Goal: Contribute content: Contribute content

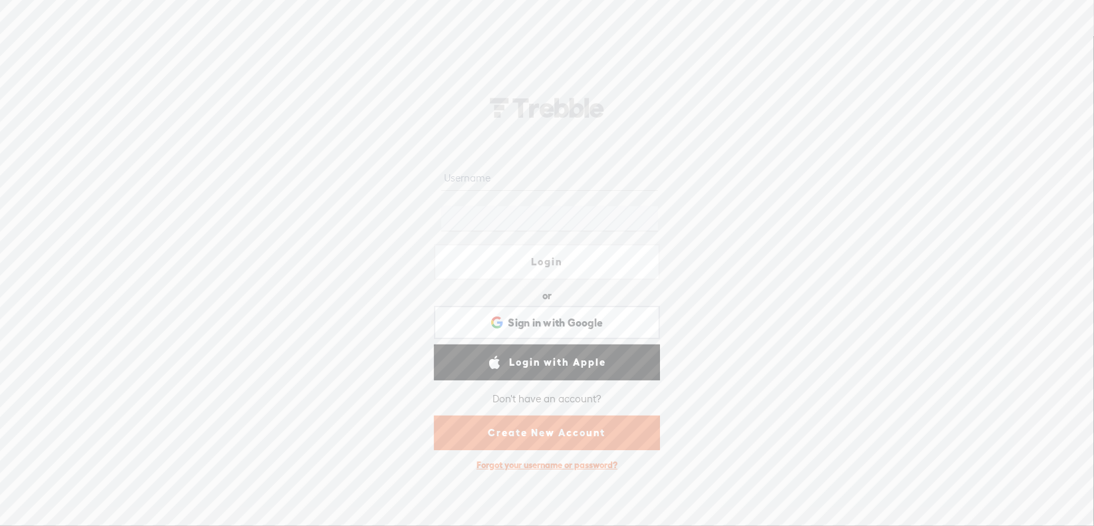
click at [482, 179] on input "text" at bounding box center [549, 178] width 216 height 26
type input "alexa@wordbothy.com"
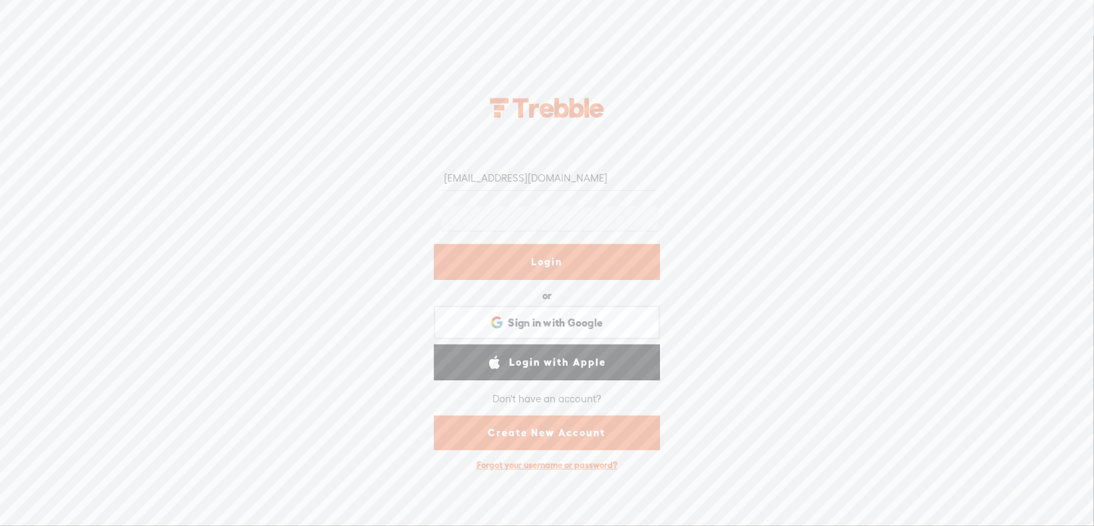
click at [526, 254] on link "Login" at bounding box center [547, 262] width 226 height 36
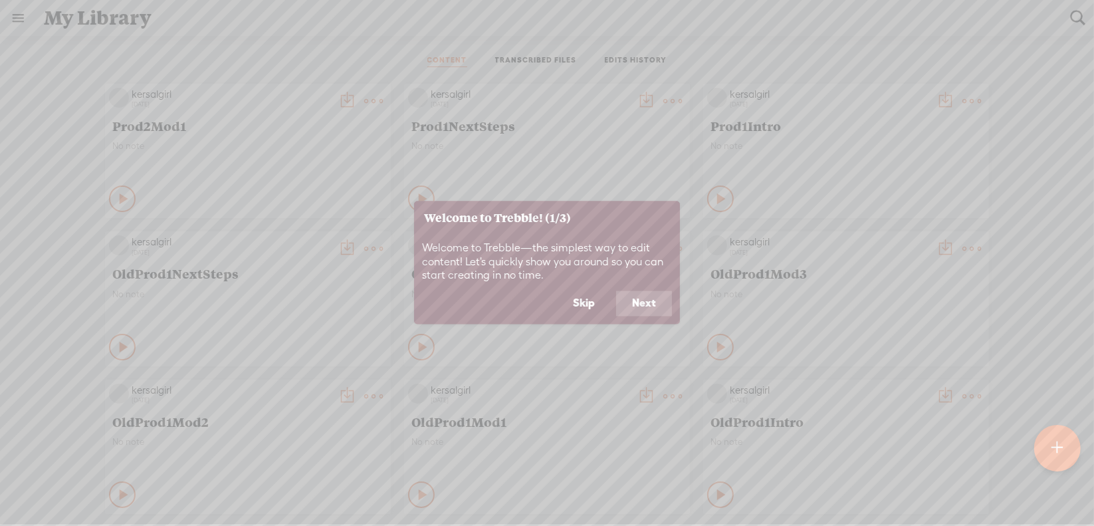
click at [585, 302] on button "Skip" at bounding box center [584, 303] width 54 height 25
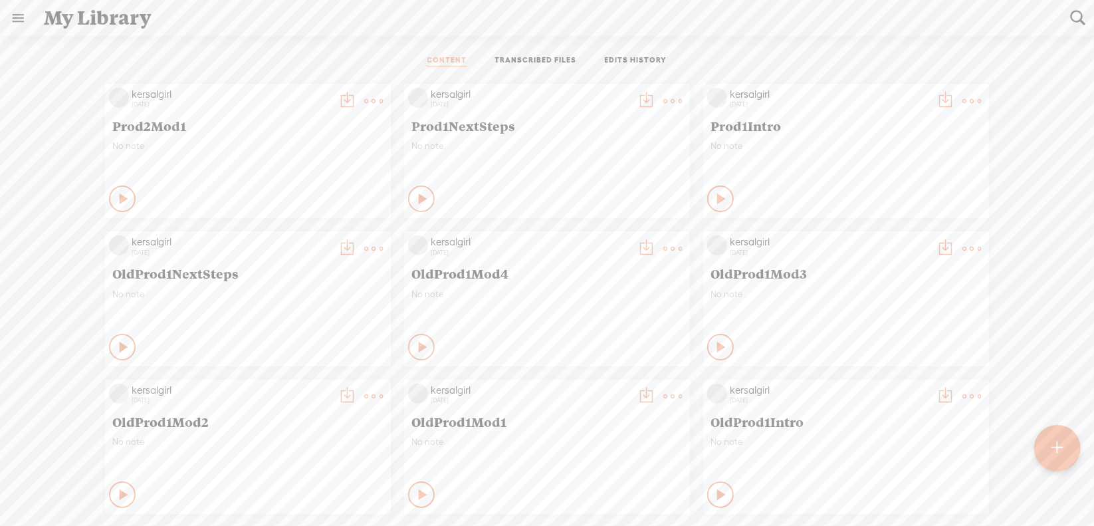
click at [1055, 445] on t at bounding box center [1056, 447] width 11 height 29
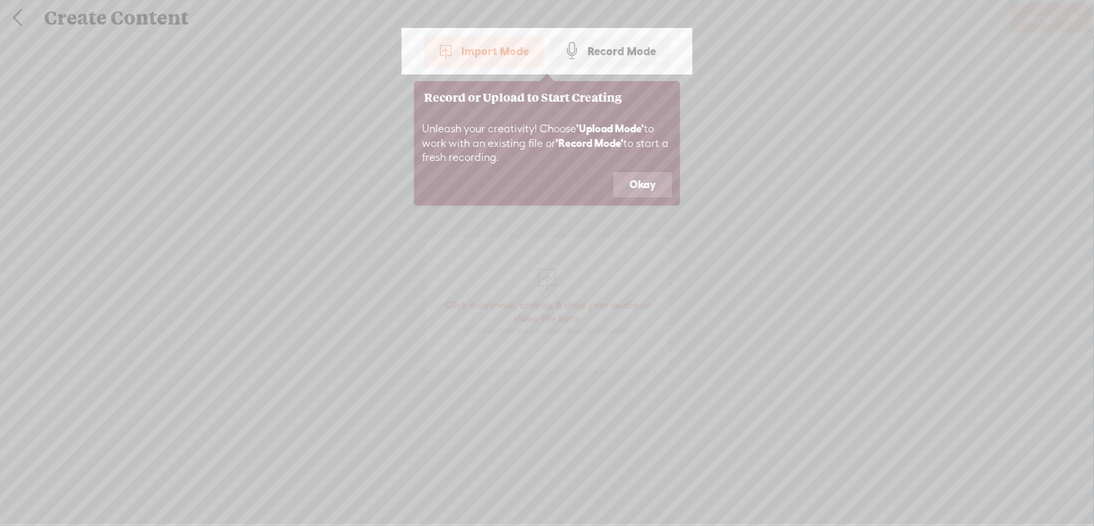
click at [633, 186] on button "Okay" at bounding box center [642, 184] width 58 height 25
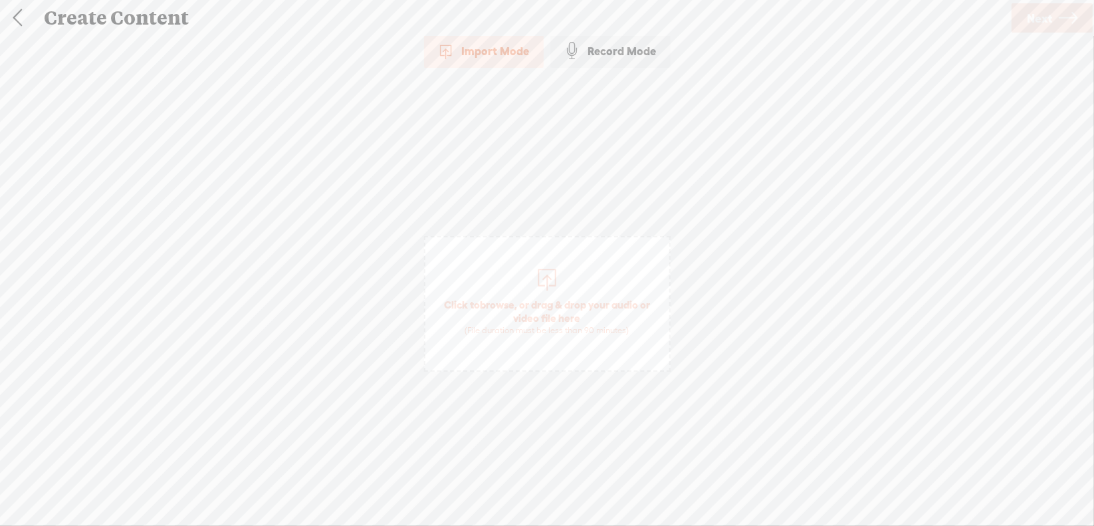
click at [502, 298] on span "browse" at bounding box center [497, 304] width 35 height 12
click at [1047, 19] on span "Next" at bounding box center [1039, 18] width 25 height 34
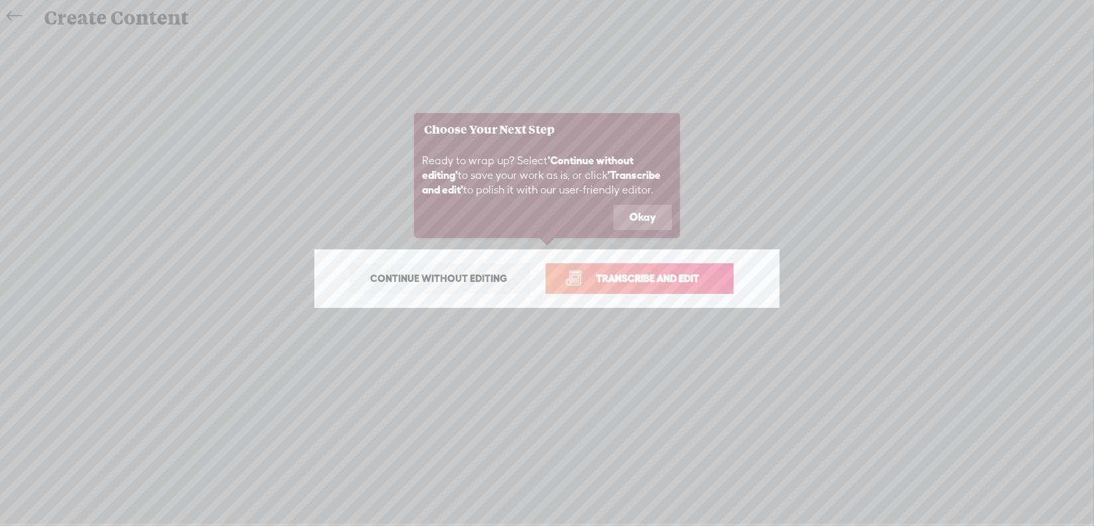
click at [647, 211] on button "Okay" at bounding box center [642, 217] width 58 height 25
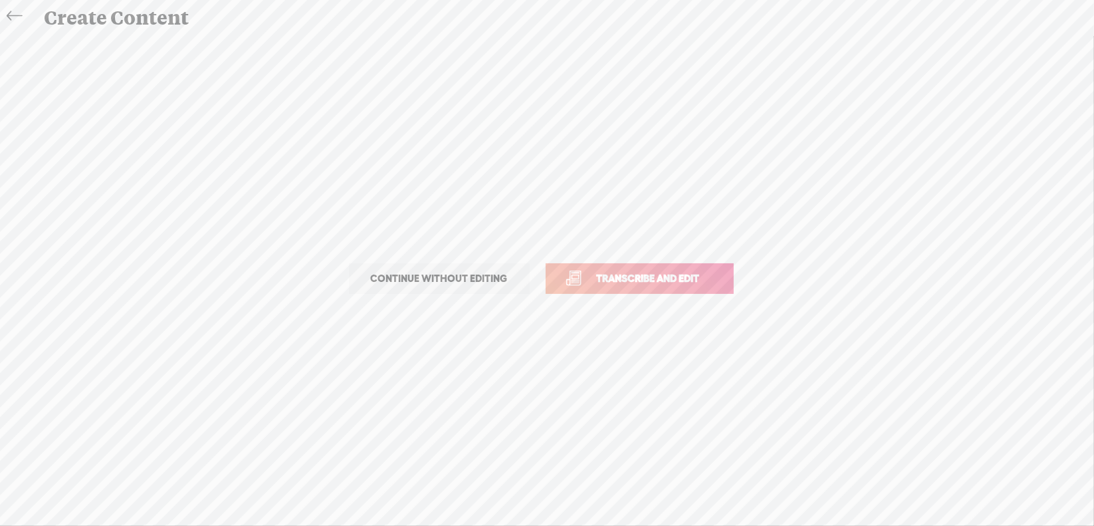
click at [629, 278] on span "Transcribe and edit" at bounding box center [648, 277] width 131 height 15
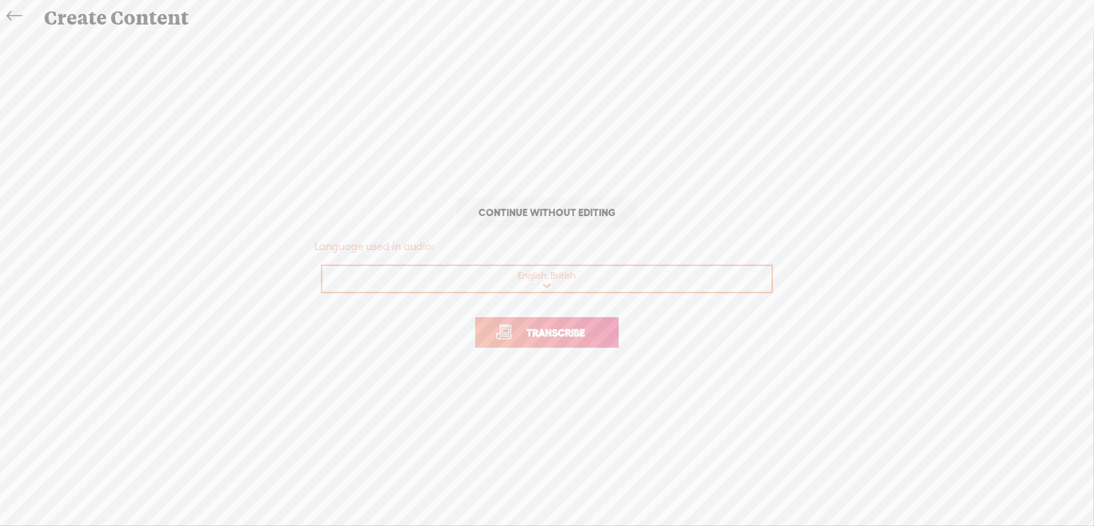
click at [563, 331] on span "Transcribe" at bounding box center [555, 332] width 86 height 15
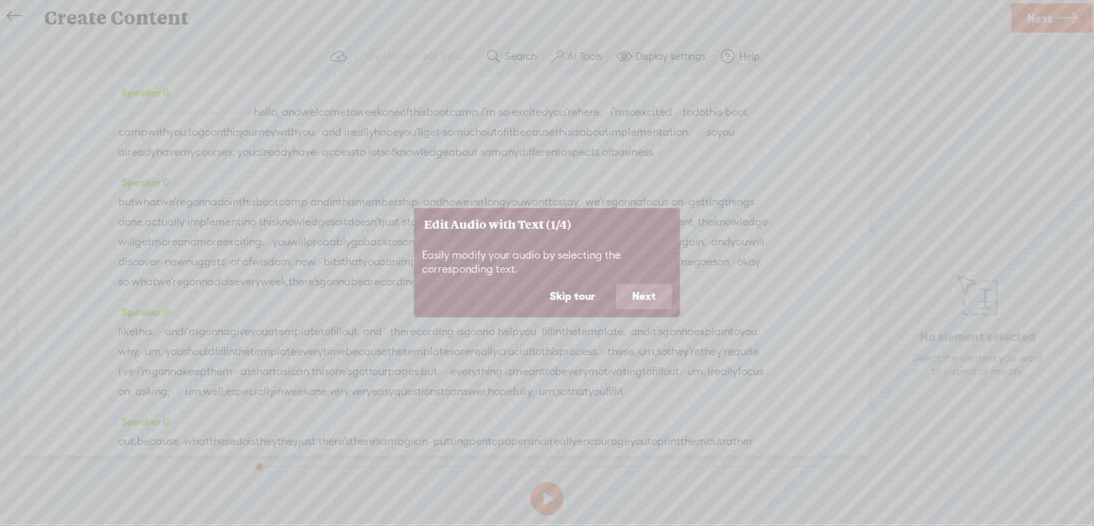
click at [585, 289] on button "Skip tour" at bounding box center [572, 296] width 77 height 25
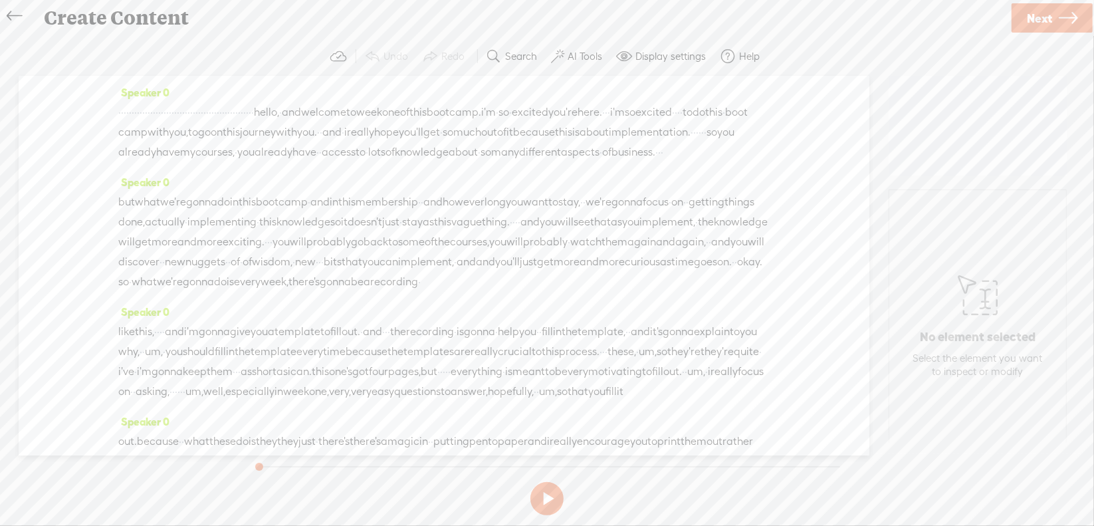
drag, startPoint x: 120, startPoint y: 110, endPoint x: 504, endPoint y: 115, distance: 383.4
click at [504, 115] on div "· · · · · · · · · · · · · · · · · · · · · · · · · · · · · · · · · · · · · · · ·…" at bounding box center [443, 132] width 651 height 60
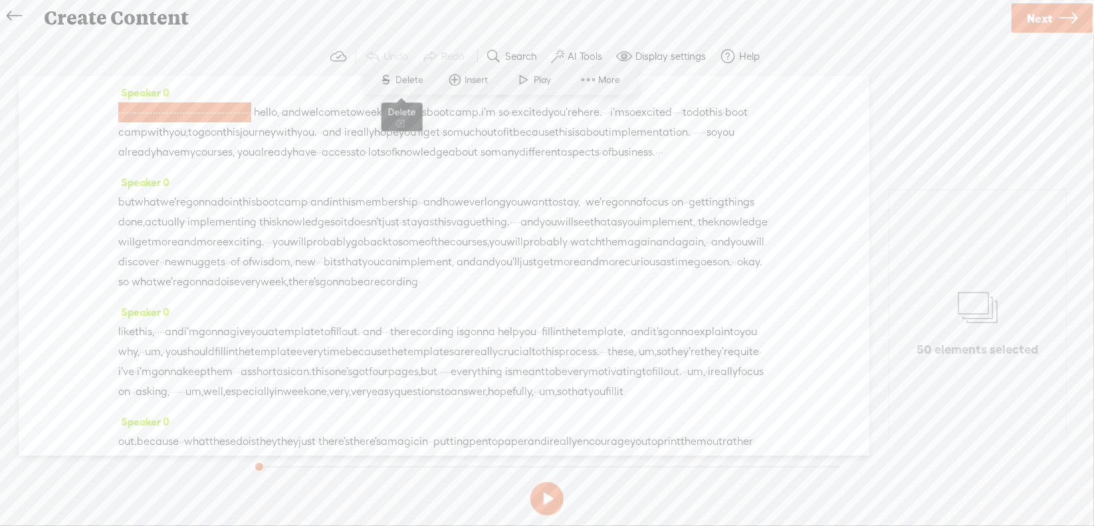
click at [403, 80] on span "Delete" at bounding box center [411, 79] width 31 height 13
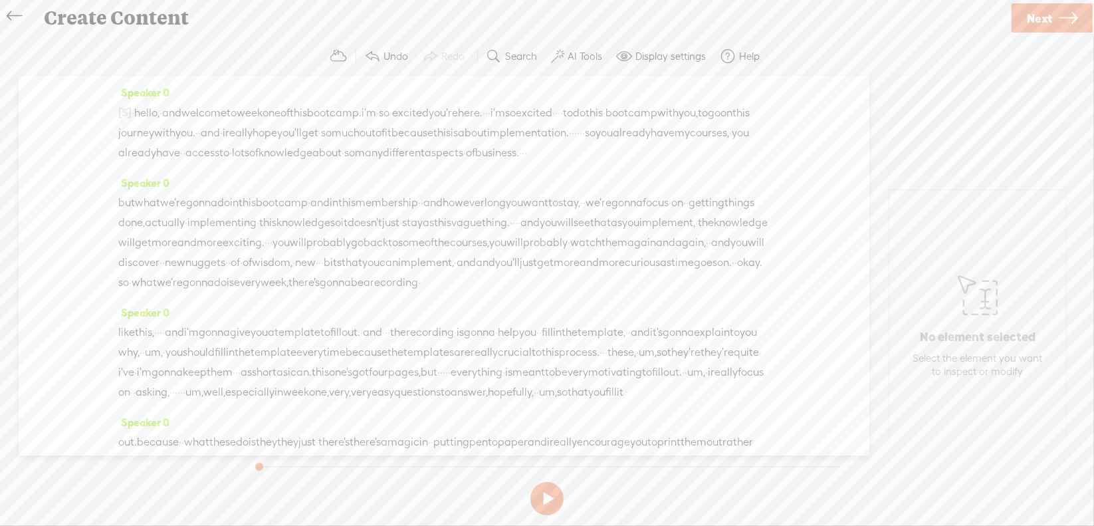
click at [134, 115] on span "·" at bounding box center [133, 113] width 3 height 20
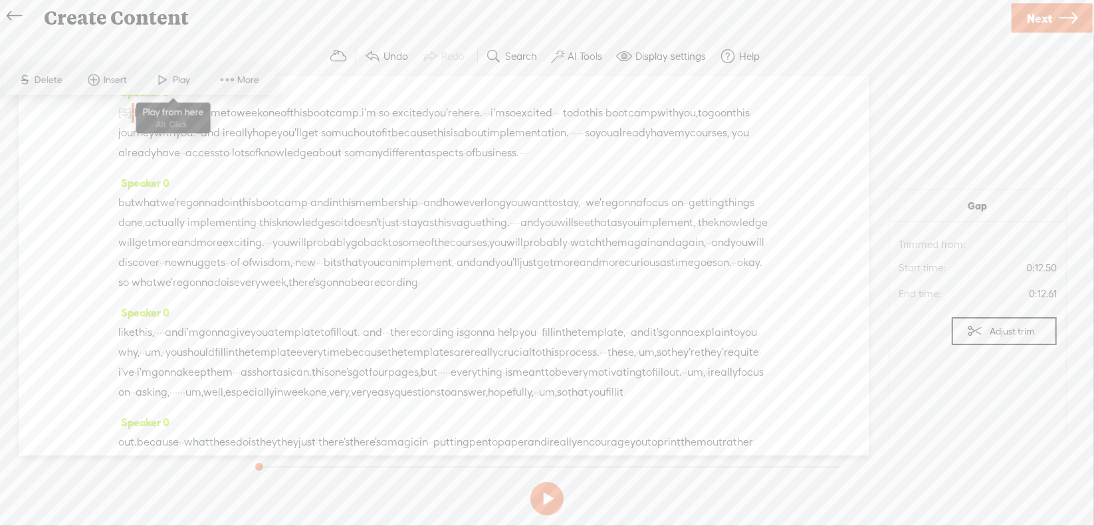
click at [168, 83] on span at bounding box center [163, 80] width 20 height 24
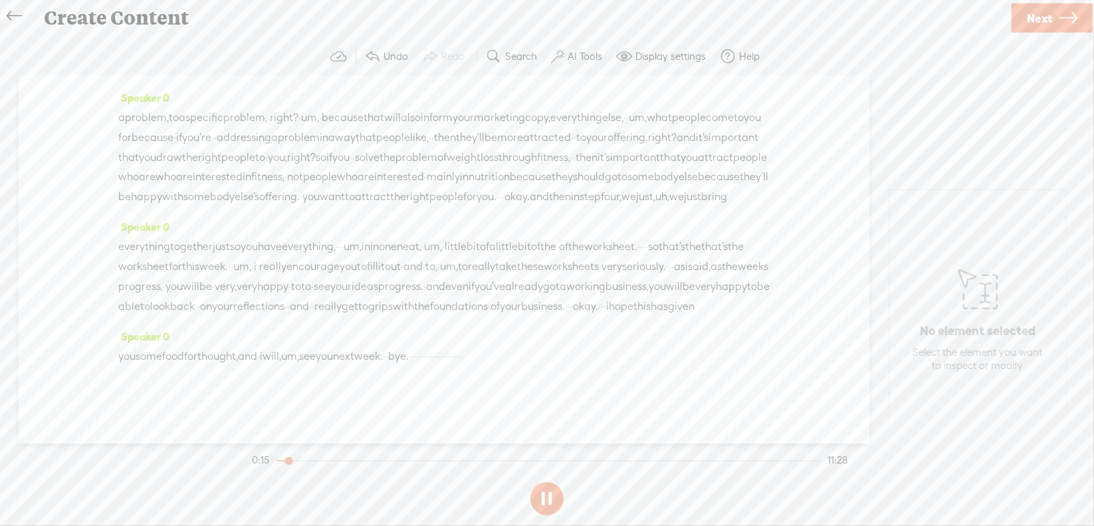
scroll to position [2243, 0]
click at [383, 355] on span "week." at bounding box center [368, 357] width 29 height 20
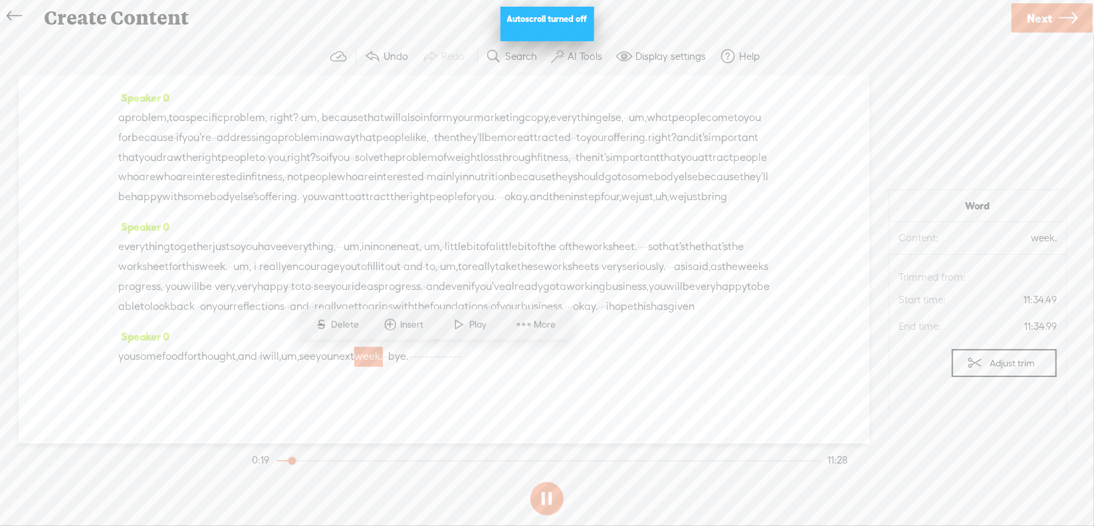
click at [463, 326] on span at bounding box center [460, 324] width 20 height 24
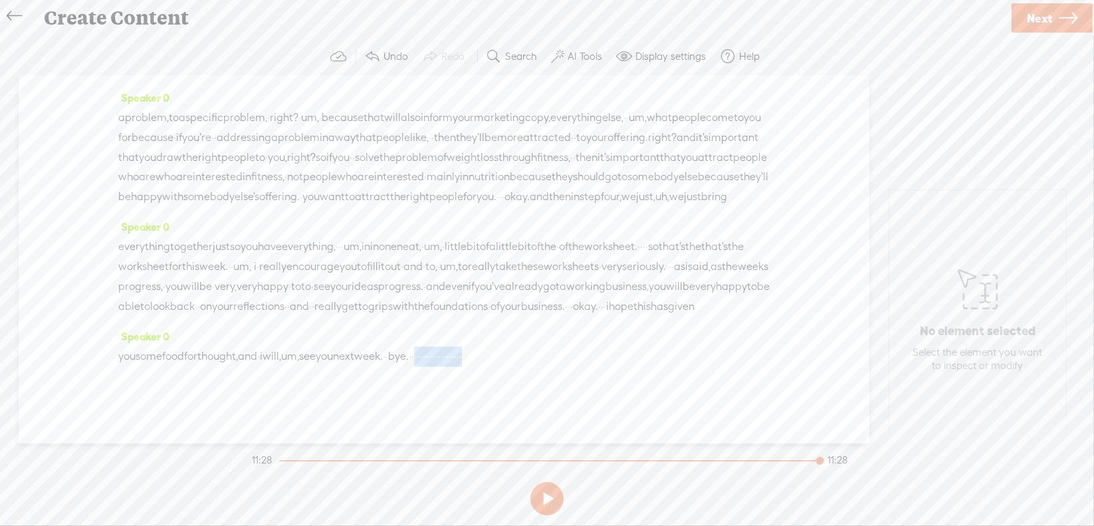
drag, startPoint x: 504, startPoint y: 358, endPoint x: 651, endPoint y: 366, distance: 147.7
click at [651, 366] on div "you some food for thought, and · i will, um, see you next week. · · bye. · · · …" at bounding box center [443, 357] width 651 height 20
click at [549, 326] on span "Delete" at bounding box center [554, 324] width 31 height 13
click at [316, 359] on span "see" at bounding box center [307, 357] width 17 height 20
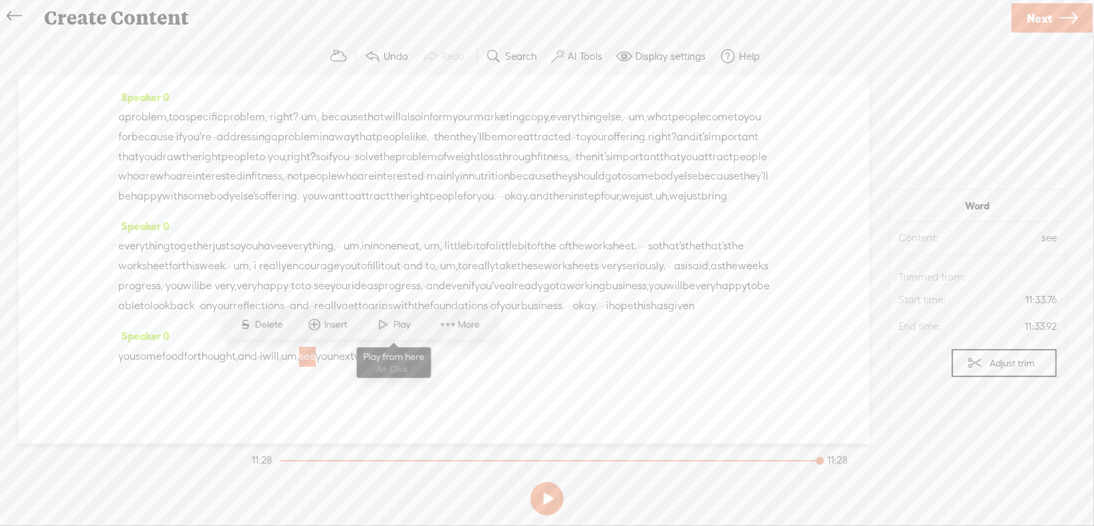
click at [388, 326] on span at bounding box center [383, 324] width 20 height 24
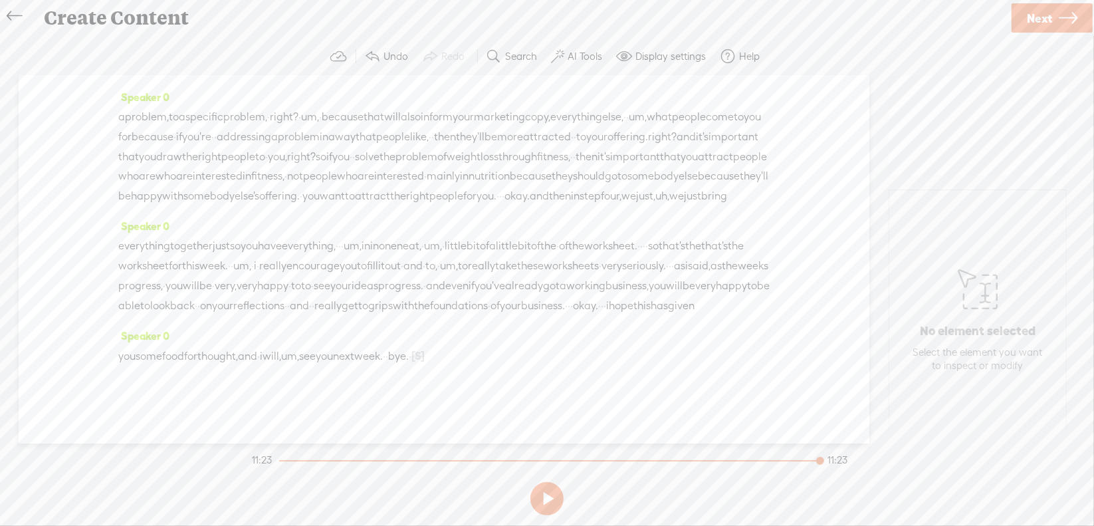
click at [136, 361] on span "you" at bounding box center [126, 357] width 17 height 20
click at [173, 325] on span "Play" at bounding box center [183, 324] width 21 height 13
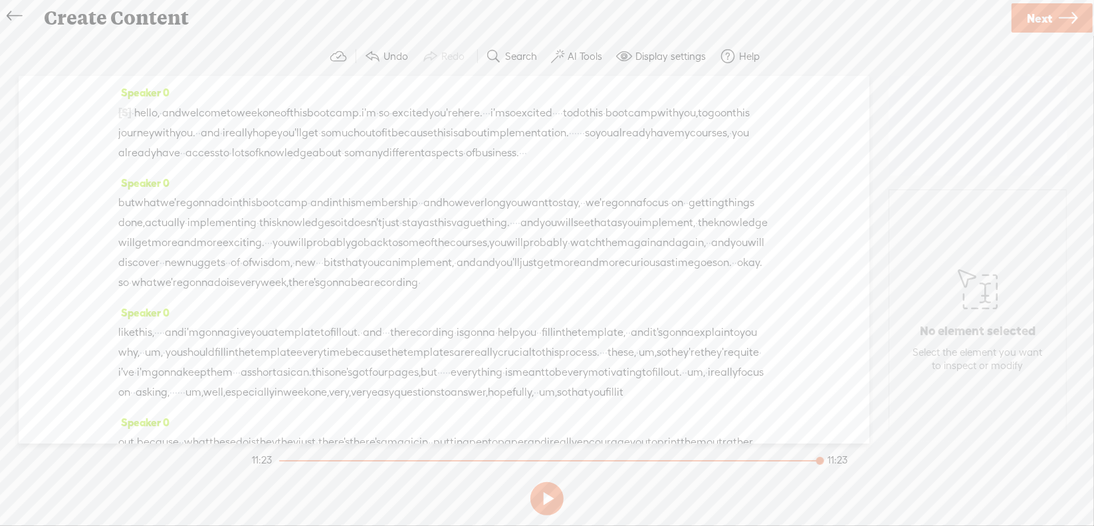
scroll to position [0, 0]
click at [1046, 17] on span "Next" at bounding box center [1039, 18] width 25 height 34
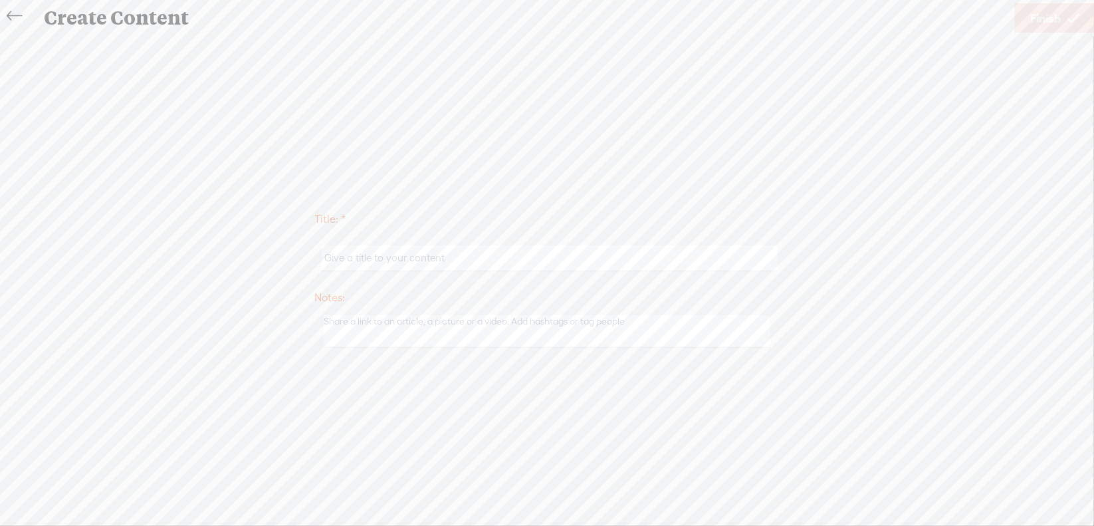
click at [387, 260] on input "text" at bounding box center [549, 258] width 455 height 26
type input "P"
type input "Wk1PDA"
click at [1037, 23] on span "Finish" at bounding box center [1045, 18] width 31 height 34
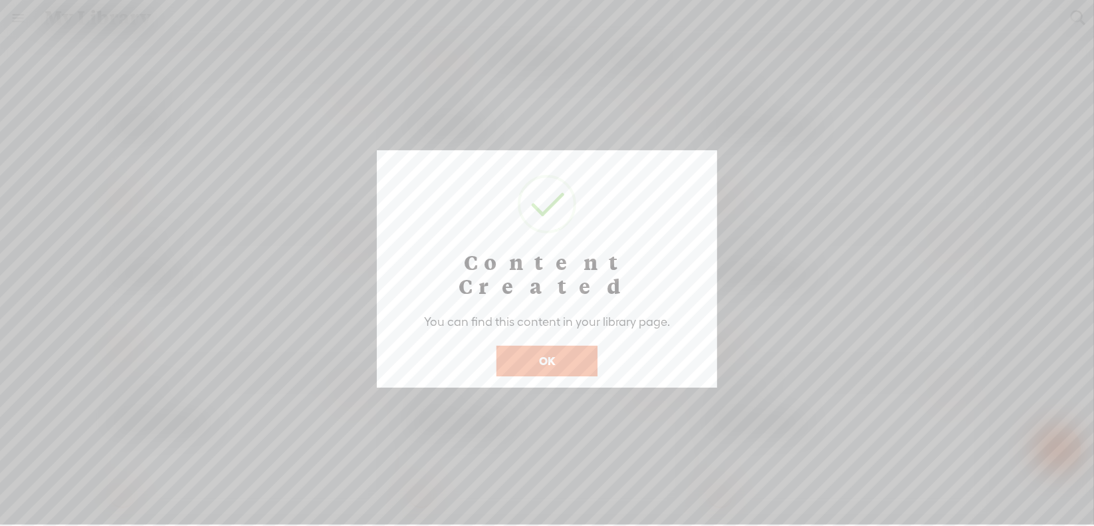
click at [534, 346] on button "OK" at bounding box center [546, 361] width 101 height 31
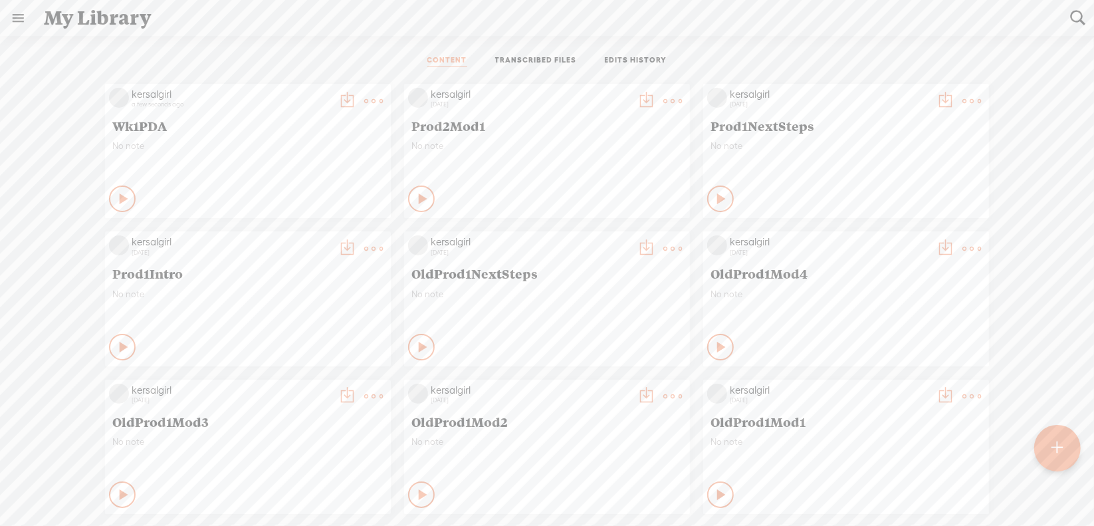
click at [367, 104] on t at bounding box center [373, 101] width 19 height 19
click at [252, 52] on div "CONTENT TRANSCRIBED FILES EDITS HISTORY" at bounding box center [547, 61] width 1074 height 32
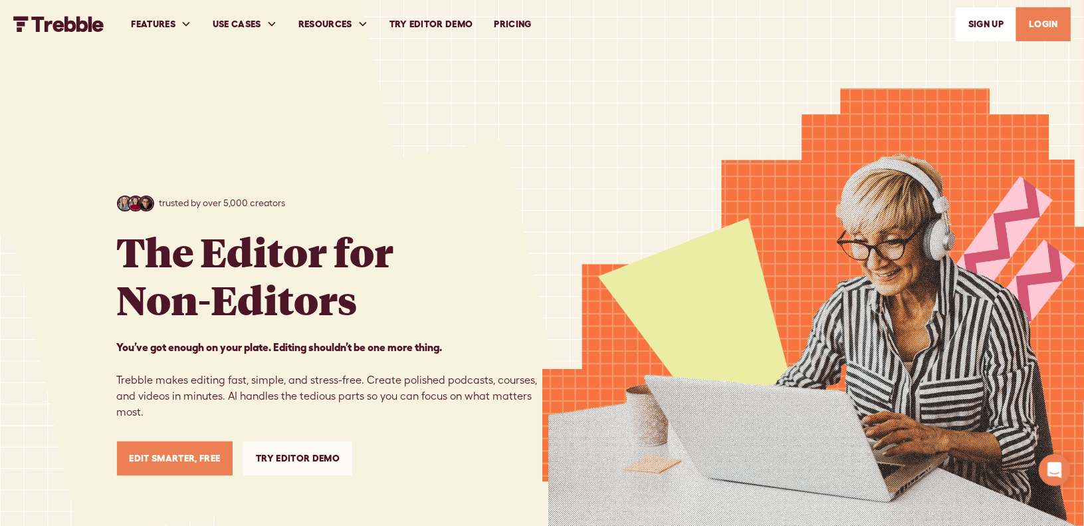
click at [1029, 28] on link "LOGIN" at bounding box center [1043, 24] width 54 height 34
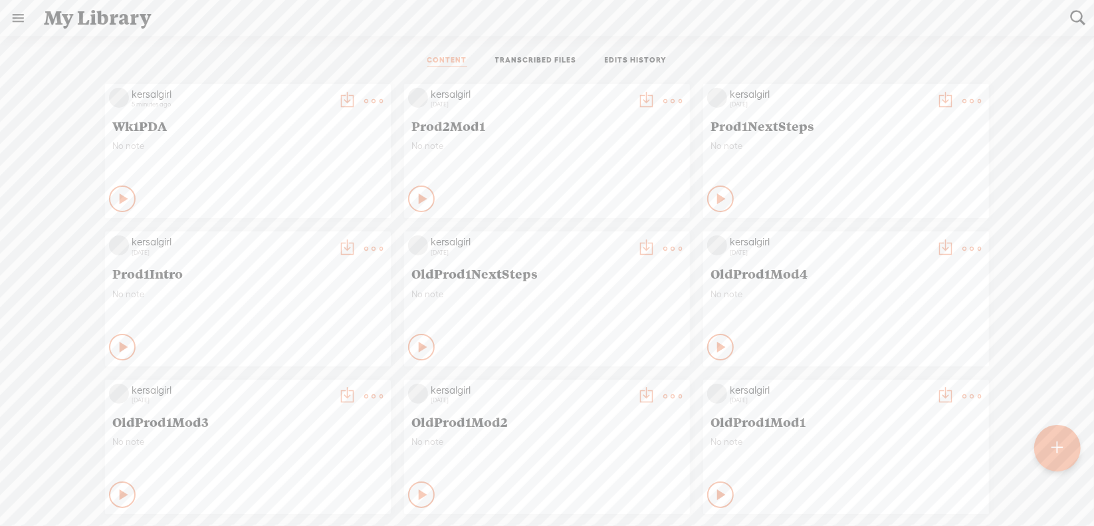
click at [364, 103] on t at bounding box center [373, 101] width 19 height 19
click at [300, 232] on link "Download as..." at bounding box center [300, 236] width 133 height 31
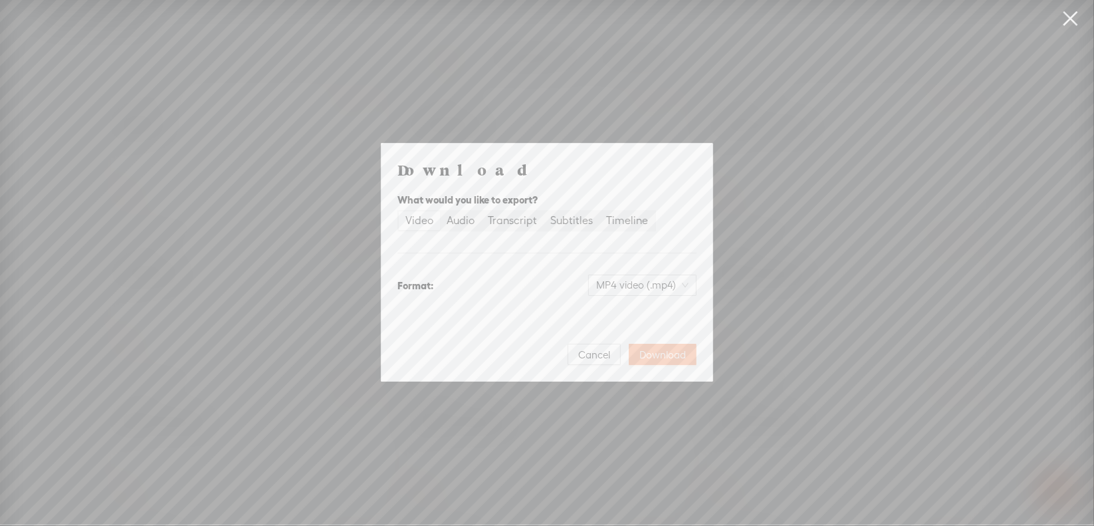
click at [673, 355] on span "Download" at bounding box center [662, 354] width 47 height 13
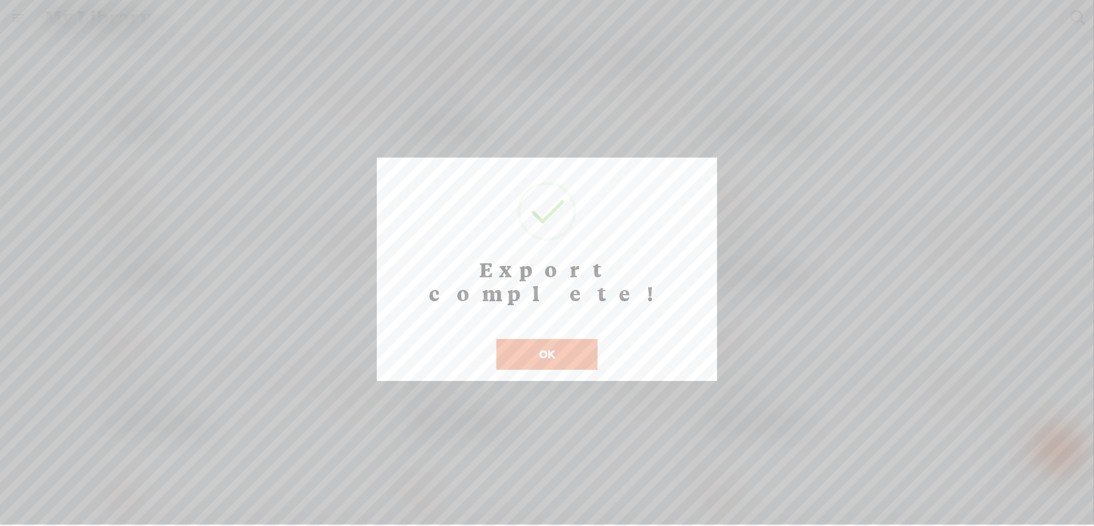
click at [562, 339] on button "OK" at bounding box center [546, 354] width 101 height 31
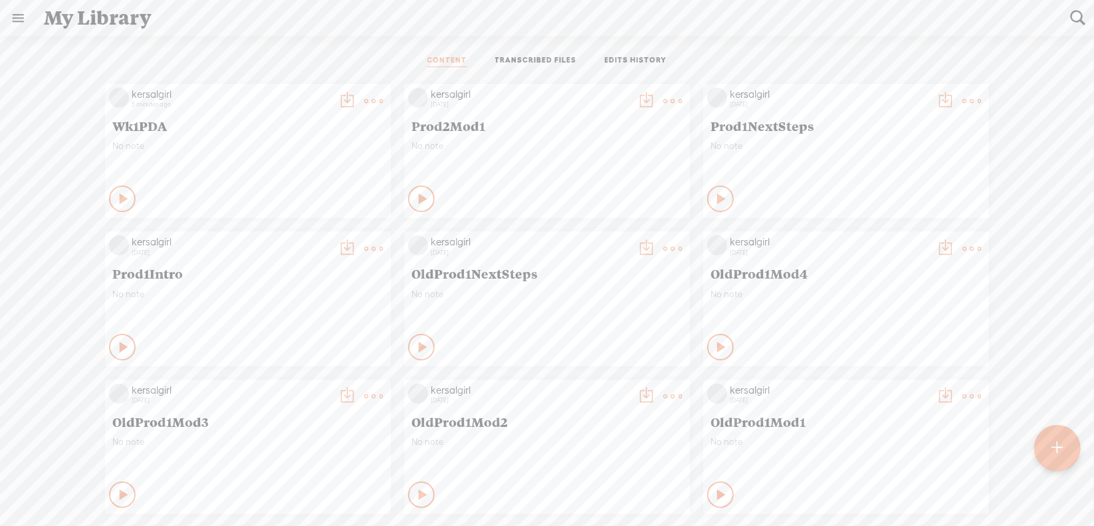
click at [364, 97] on t at bounding box center [373, 101] width 19 height 19
click at [280, 52] on div "CONTENT TRANSCRIBED FILES EDITS HISTORY" at bounding box center [547, 61] width 1074 height 32
